Goal: Information Seeking & Learning: Learn about a topic

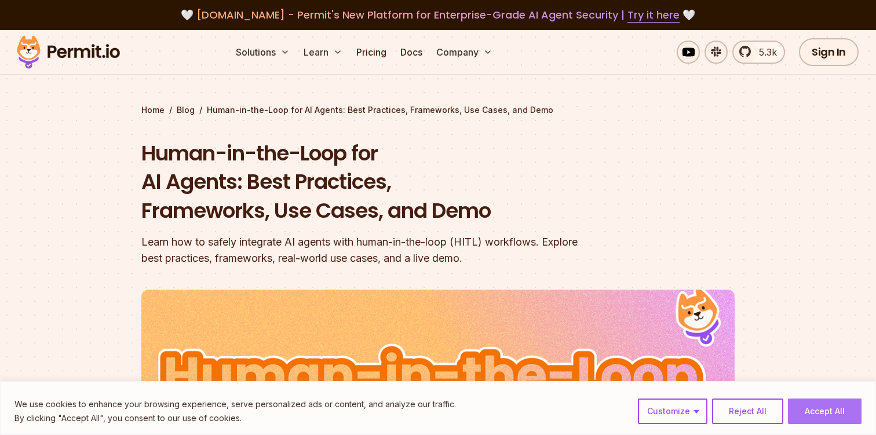
click at [833, 406] on button "Accept All" at bounding box center [825, 411] width 74 height 25
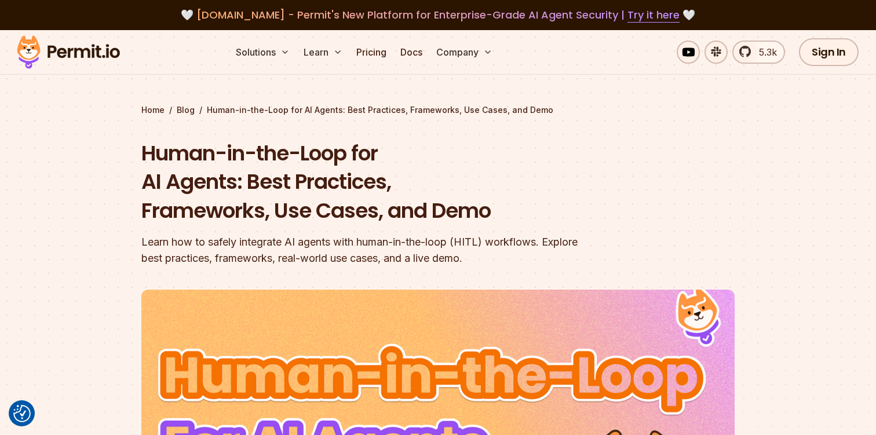
click at [65, 53] on img at bounding box center [69, 51] width 114 height 39
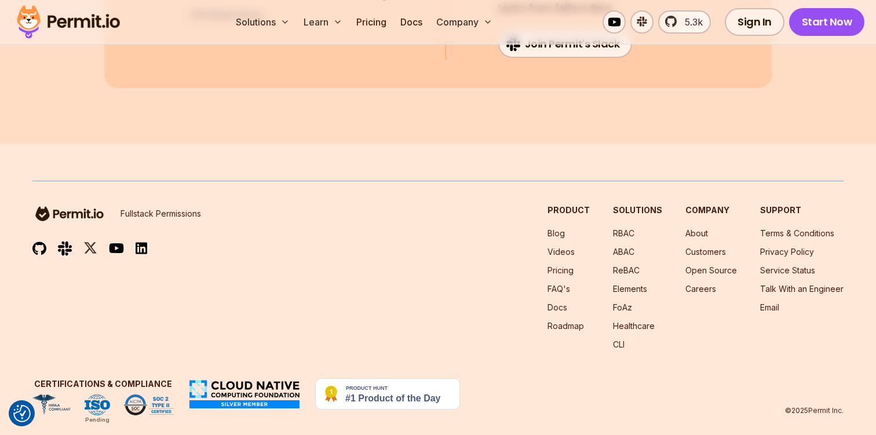
scroll to position [6301, 0]
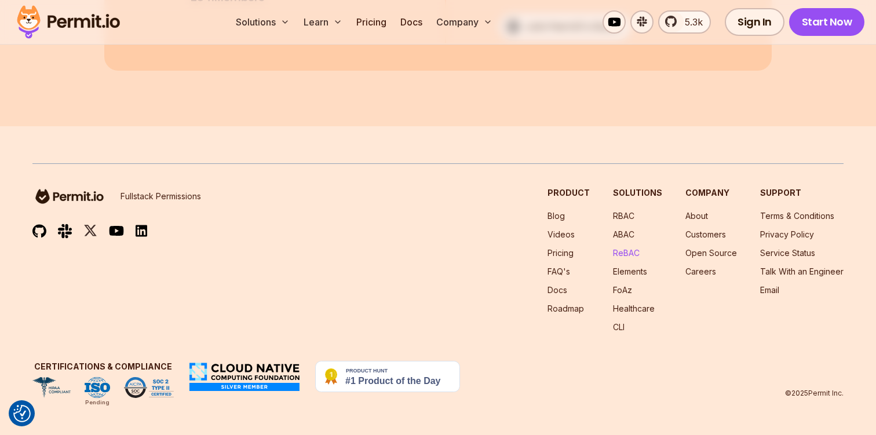
click at [625, 254] on link "ReBAC" at bounding box center [626, 253] width 27 height 10
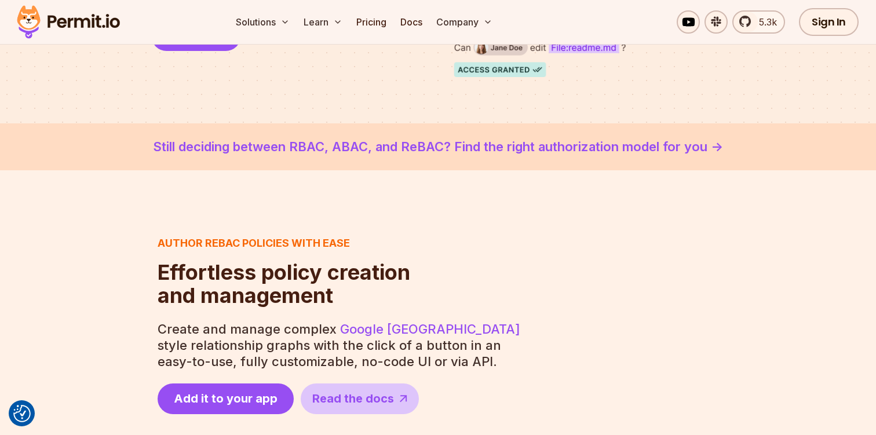
scroll to position [366, 0]
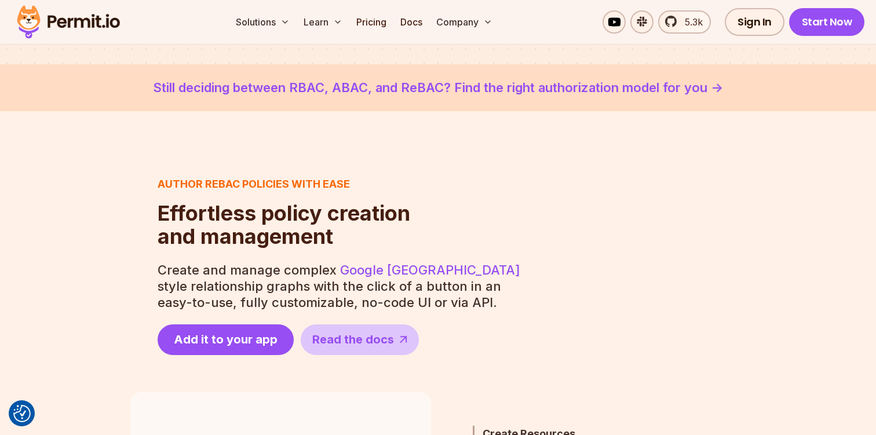
click at [353, 82] on link "Still deciding between RBAC, ABAC, and ReBAC? Find the right authorization mode…" at bounding box center [438, 87] width 821 height 19
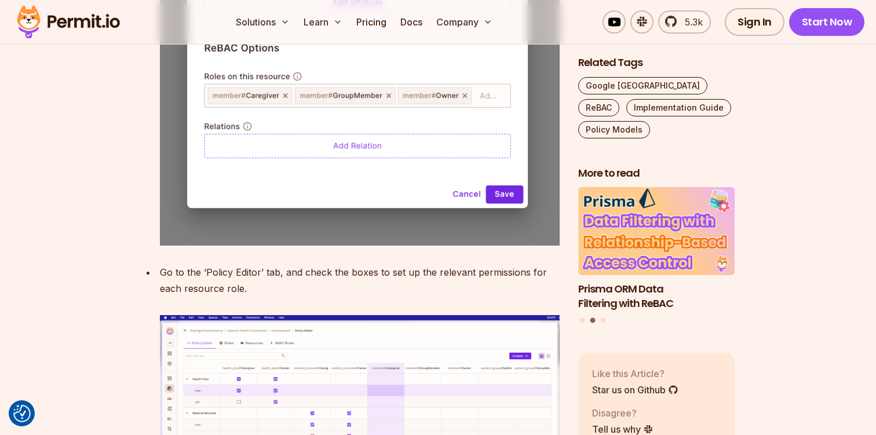
scroll to position [5406, 0]
